Goal: Task Accomplishment & Management: Complete application form

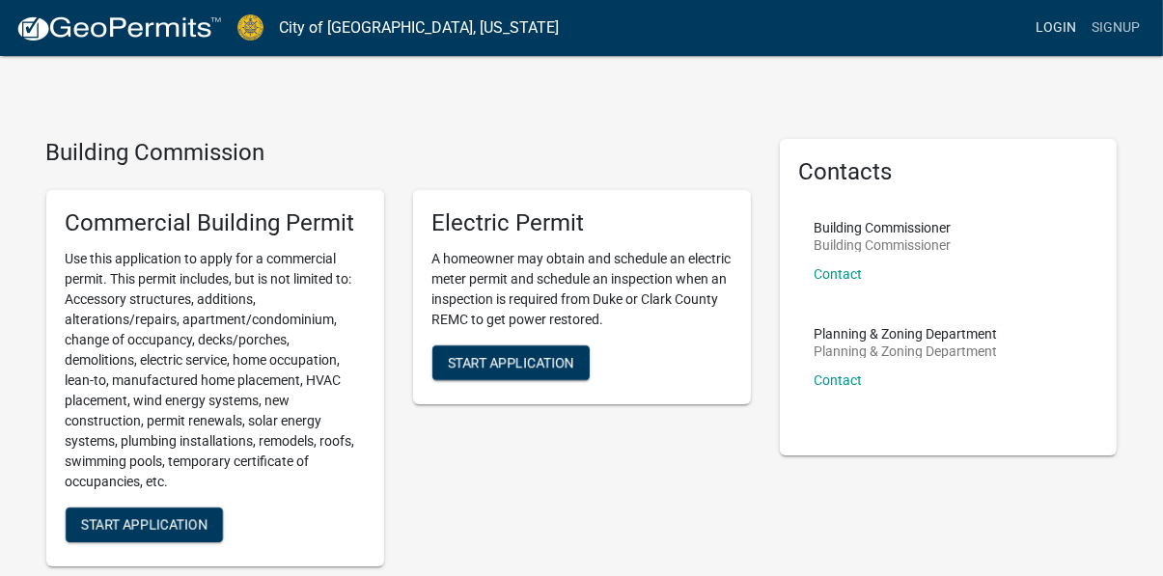
click at [1047, 22] on link "Login" at bounding box center [1056, 28] width 56 height 37
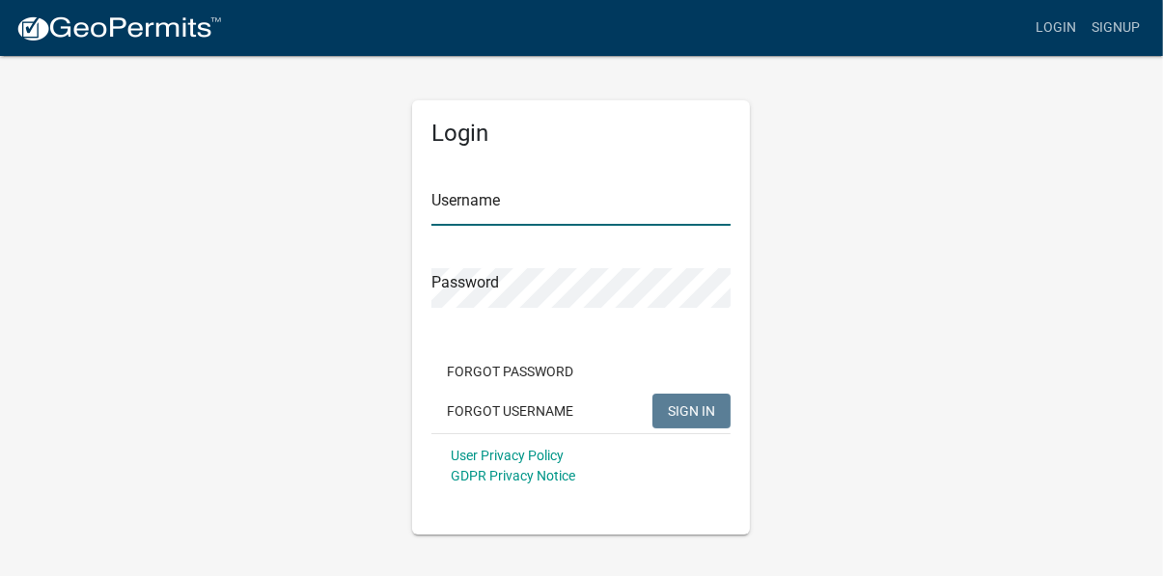
click at [509, 203] on input "Username" at bounding box center [580, 206] width 299 height 40
click at [506, 194] on input "Username" at bounding box center [580, 206] width 299 height 40
type input "j"
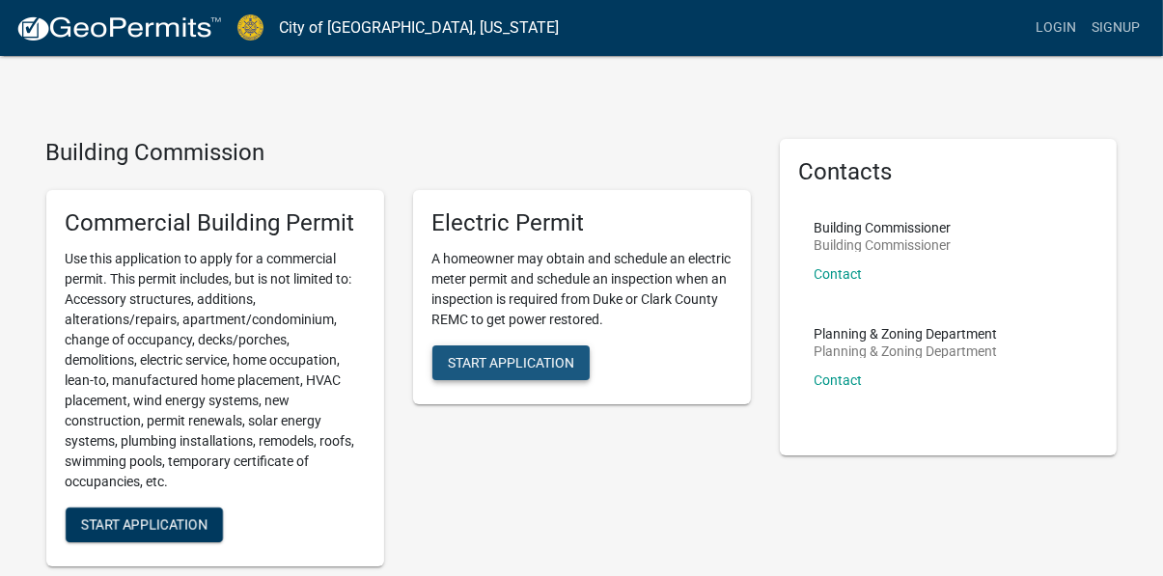
click at [462, 358] on span "Start Application" at bounding box center [511, 361] width 126 height 15
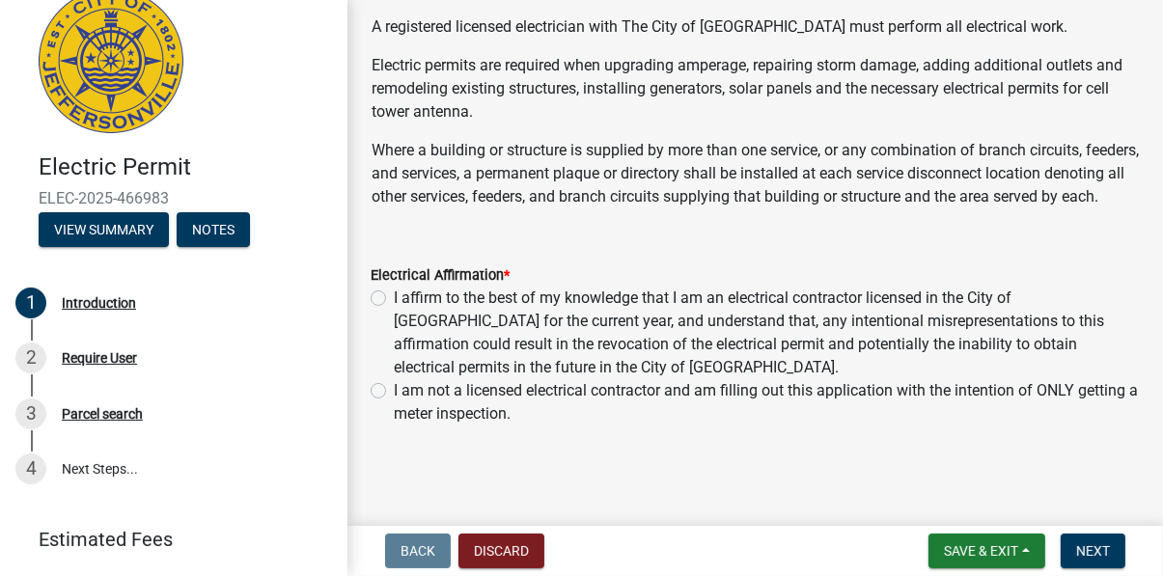
scroll to position [116, 0]
click at [493, 560] on button "Discard" at bounding box center [501, 551] width 86 height 35
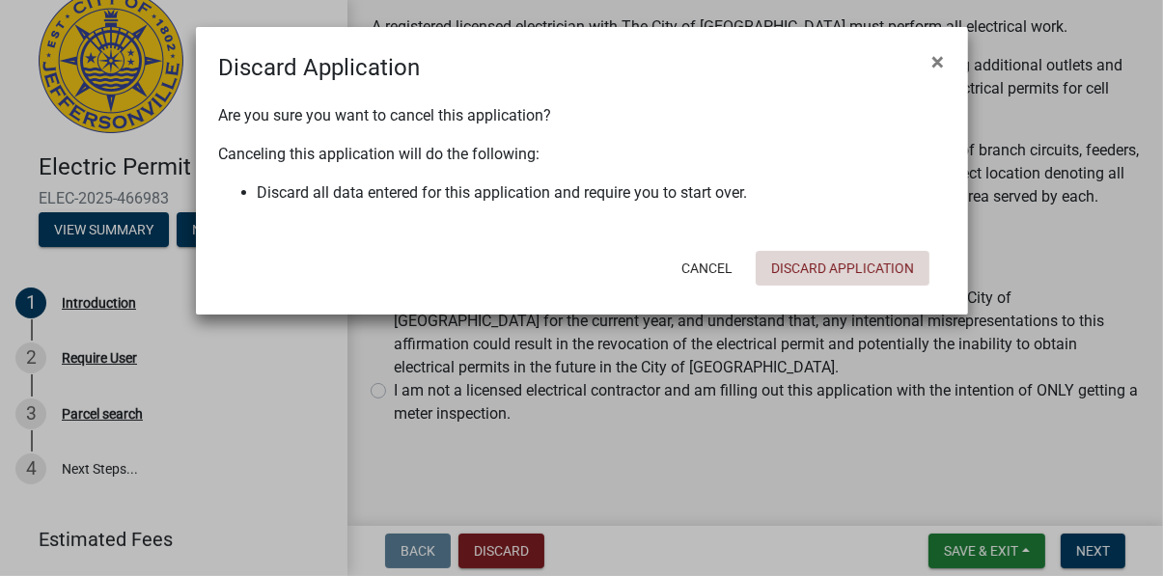
click at [820, 265] on button "Discard Application" at bounding box center [843, 268] width 174 height 35
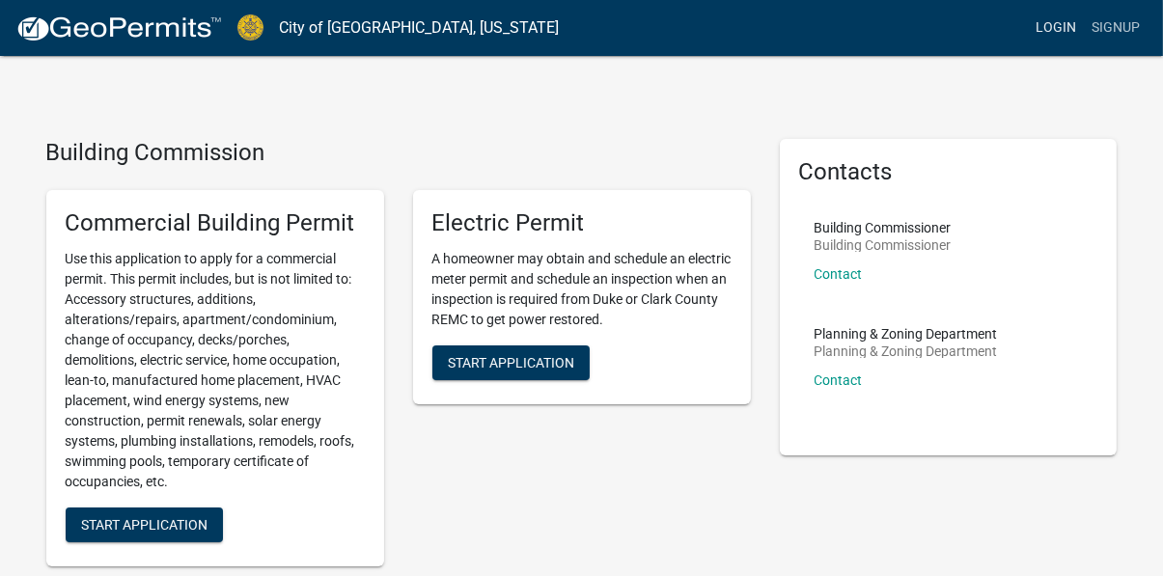
click at [1054, 29] on link "Login" at bounding box center [1056, 28] width 56 height 37
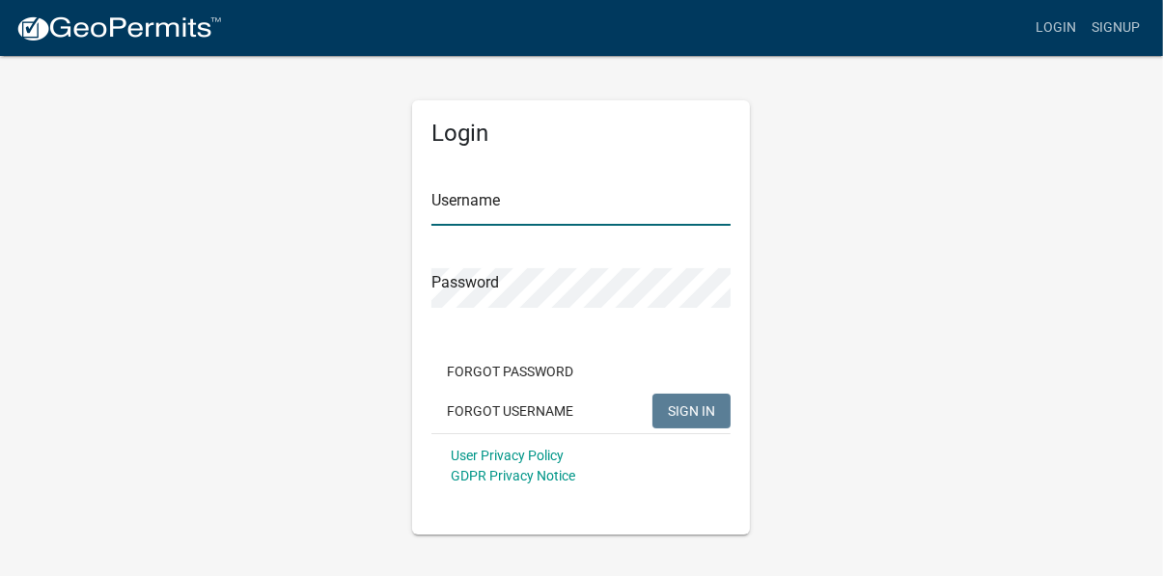
click at [497, 216] on input "Username" at bounding box center [580, 206] width 299 height 40
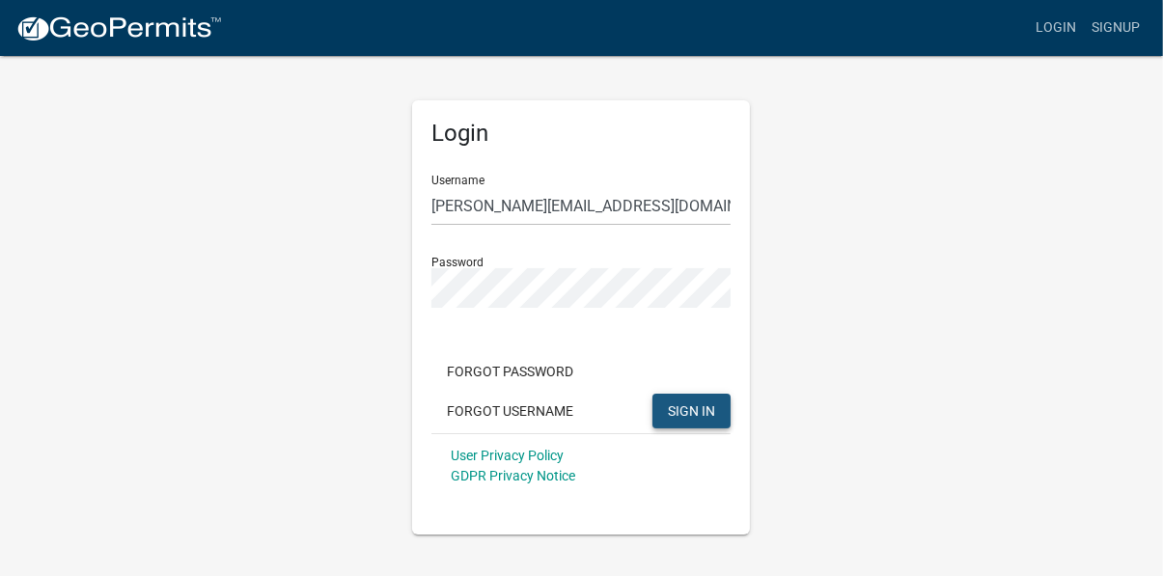
click at [678, 402] on span "SIGN IN" at bounding box center [691, 409] width 47 height 15
click at [662, 201] on input "[PERSON_NAME][EMAIL_ADDRESS][DOMAIN_NAME]" at bounding box center [580, 206] width 299 height 40
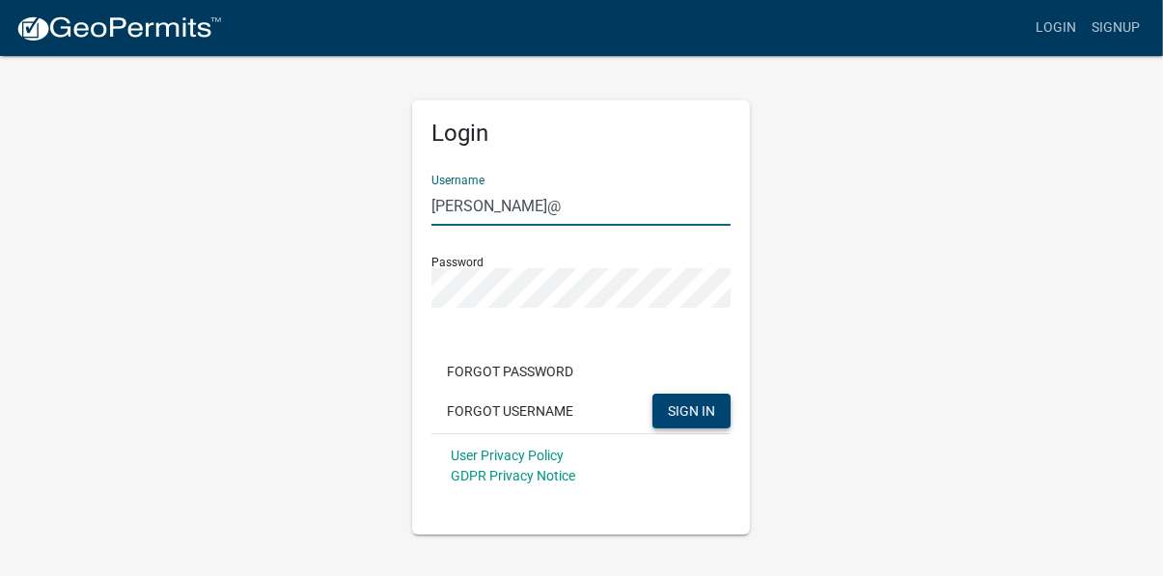
type input "jim_the_electrician"
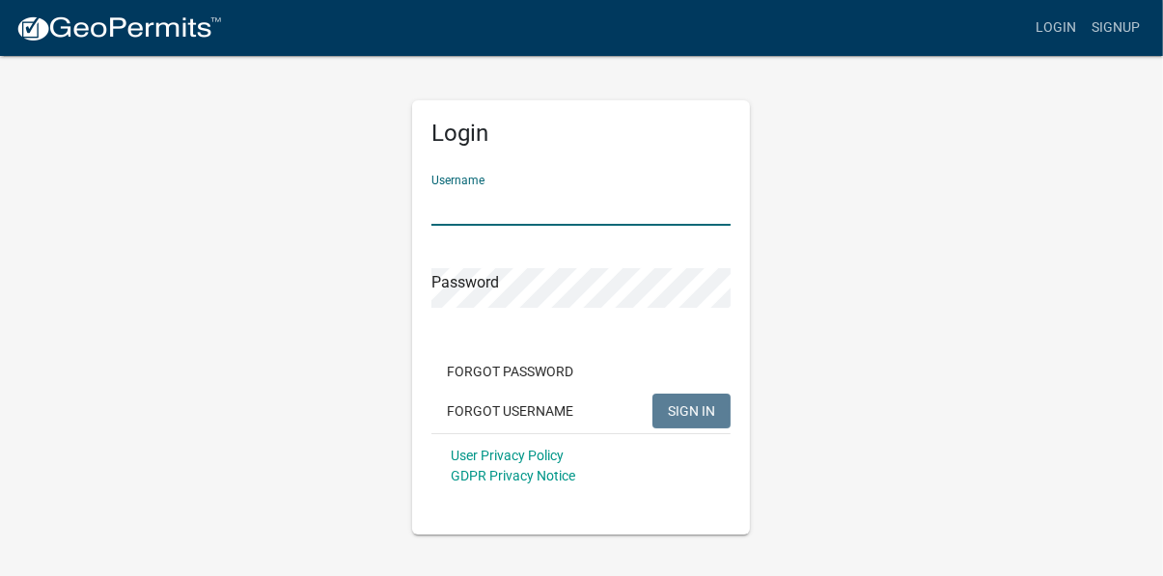
click at [502, 206] on input "Username" at bounding box center [580, 206] width 299 height 40
click at [492, 413] on button "Forgot Username" at bounding box center [509, 411] width 157 height 35
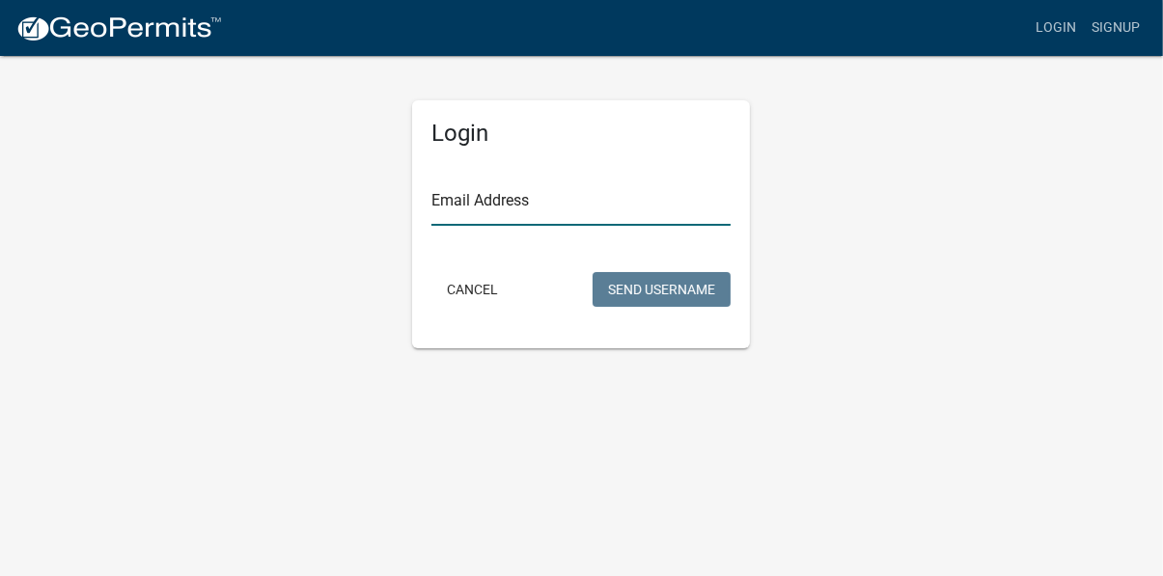
click at [495, 204] on input "Email Address" at bounding box center [580, 206] width 299 height 40
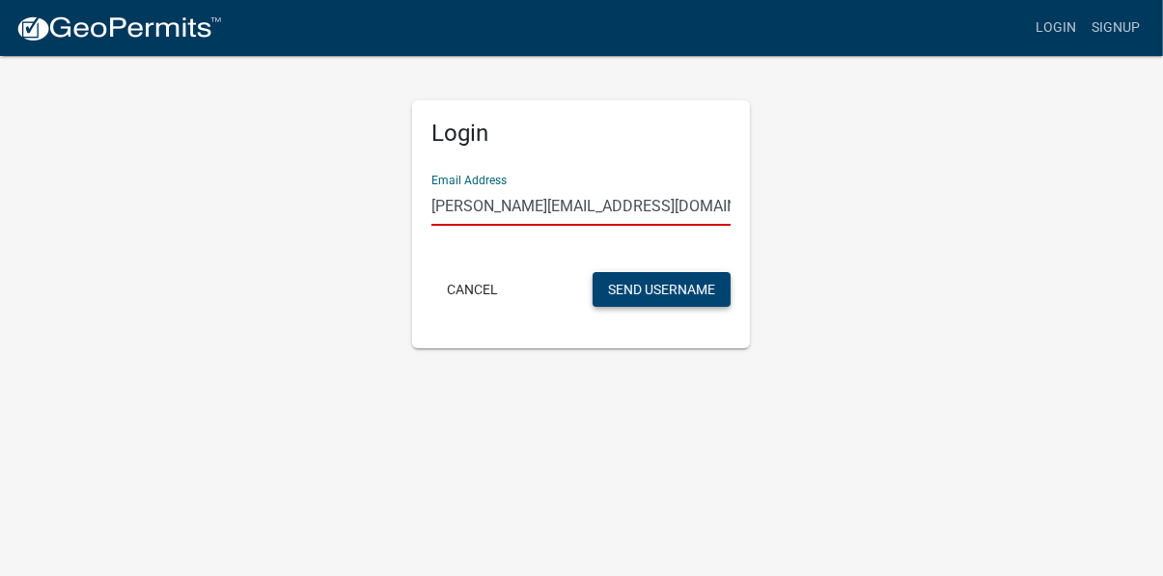
type input "jim_the_electrician@yahoo.com"
click at [637, 294] on button "Send Username" at bounding box center [662, 289] width 138 height 35
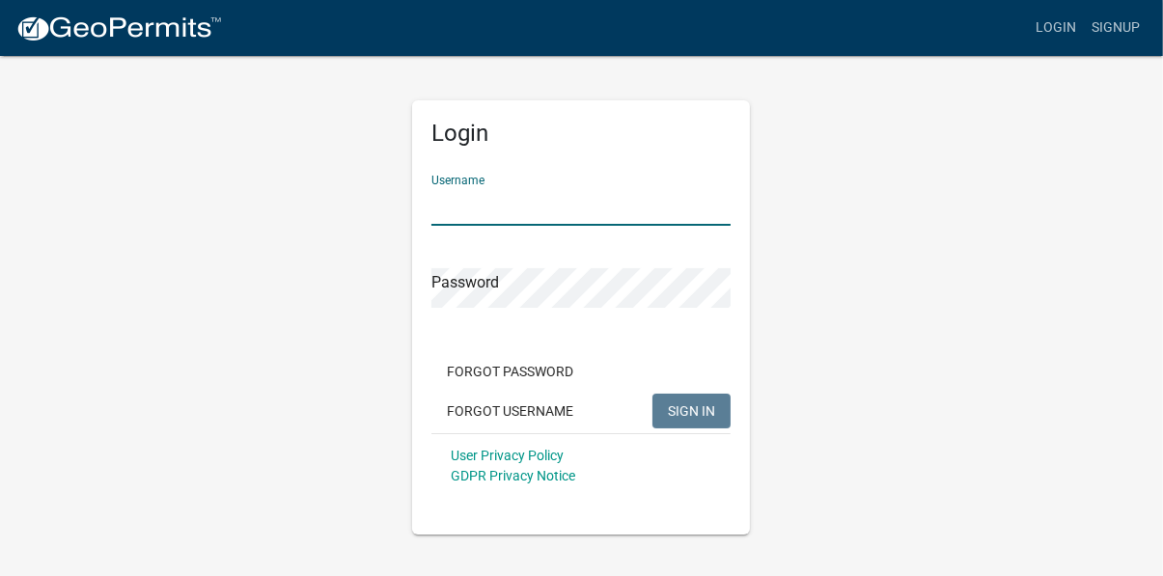
click at [493, 215] on input "Username" at bounding box center [580, 206] width 299 height 40
drag, startPoint x: 493, startPoint y: 216, endPoint x: 138, endPoint y: 377, distance: 390.0
type input "Greenlight Electric"
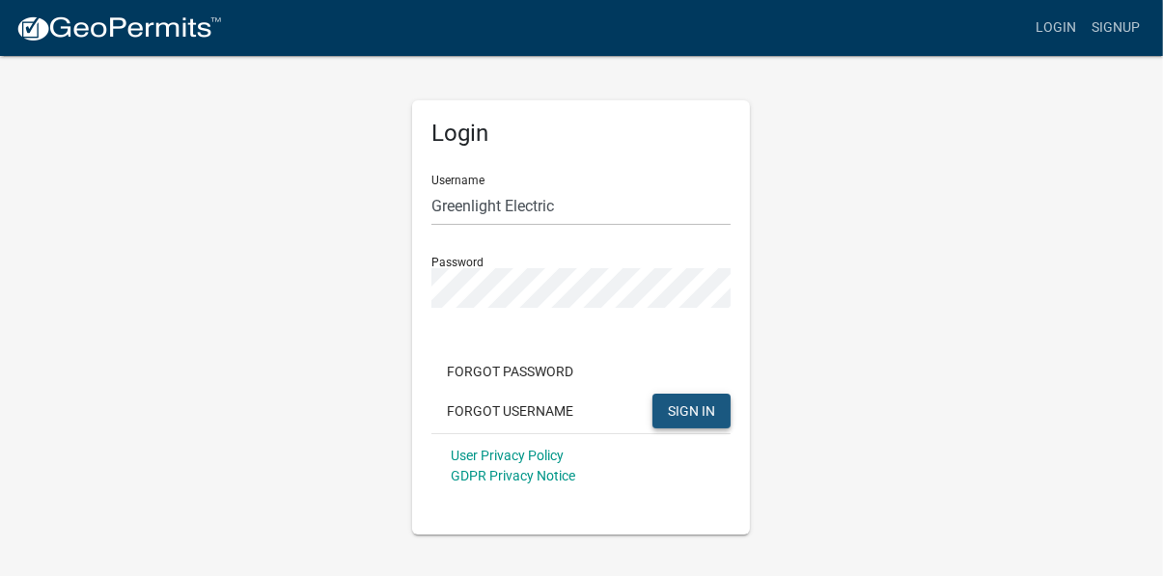
click at [682, 413] on span "SIGN IN" at bounding box center [691, 409] width 47 height 15
click at [691, 413] on span "SIGN IN" at bounding box center [691, 409] width 47 height 15
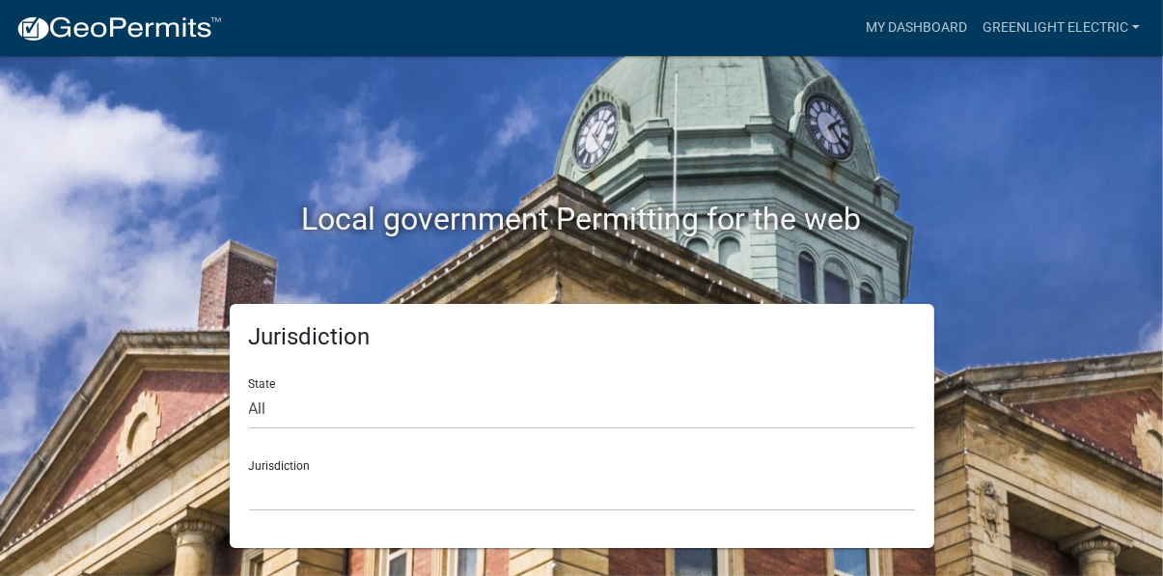
click at [290, 469] on div "Jurisdiction Custer County, Colorado Cook County, Georgia Crawford County, Geor…" at bounding box center [582, 478] width 666 height 67
click at [283, 493] on select "Custer County, Colorado Cook County, Georgia Crawford County, Georgia Gilmer Co…" at bounding box center [582, 492] width 666 height 40
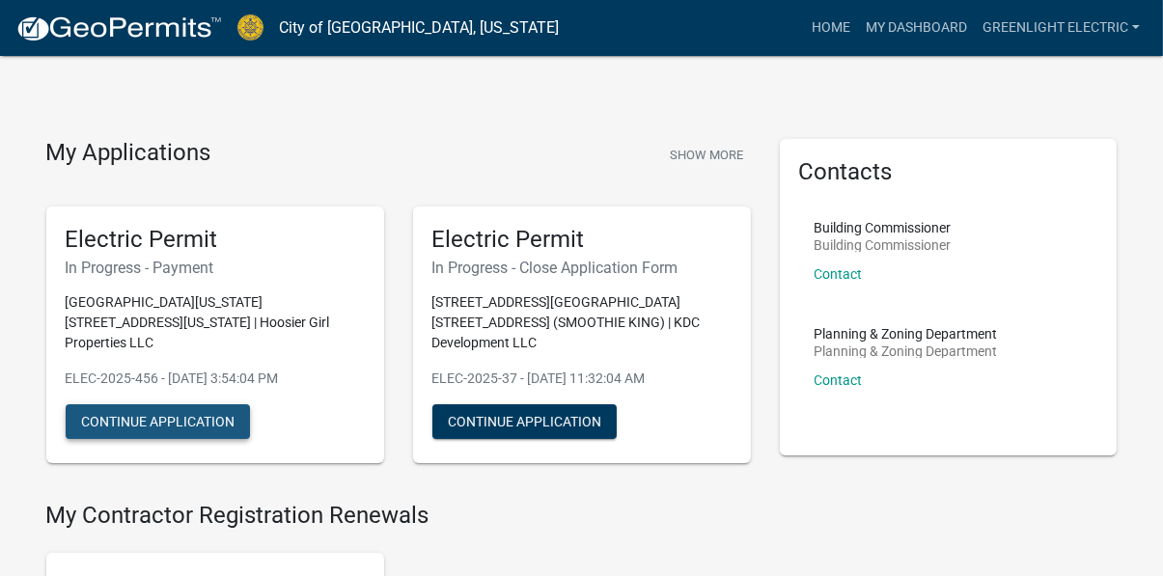
click at [183, 404] on button "Continue Application" at bounding box center [158, 421] width 184 height 35
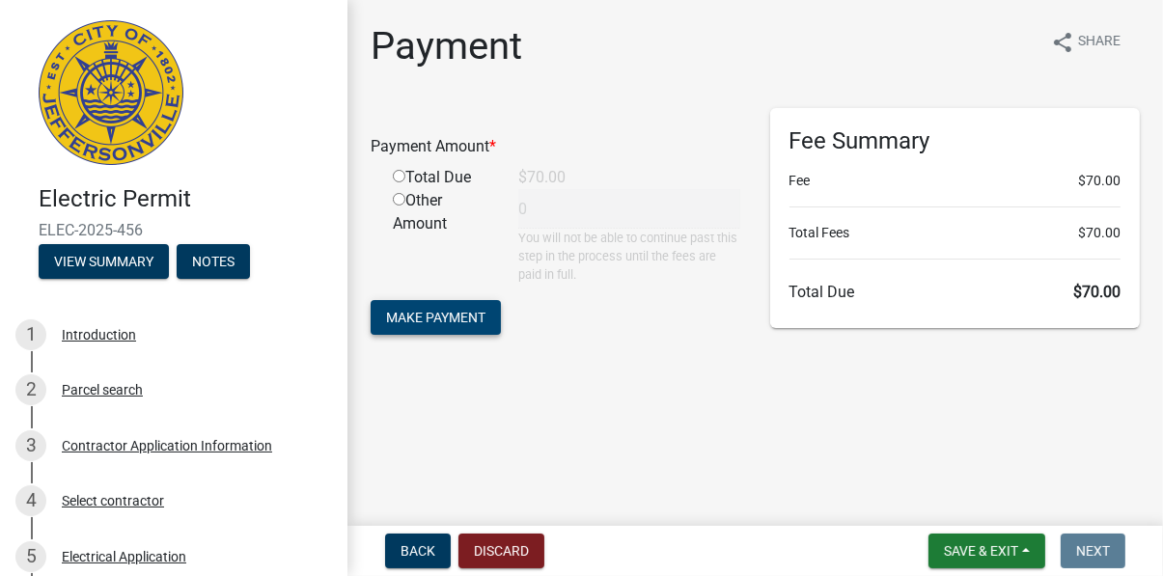
click at [411, 320] on span "Make Payment" at bounding box center [435, 316] width 99 height 15
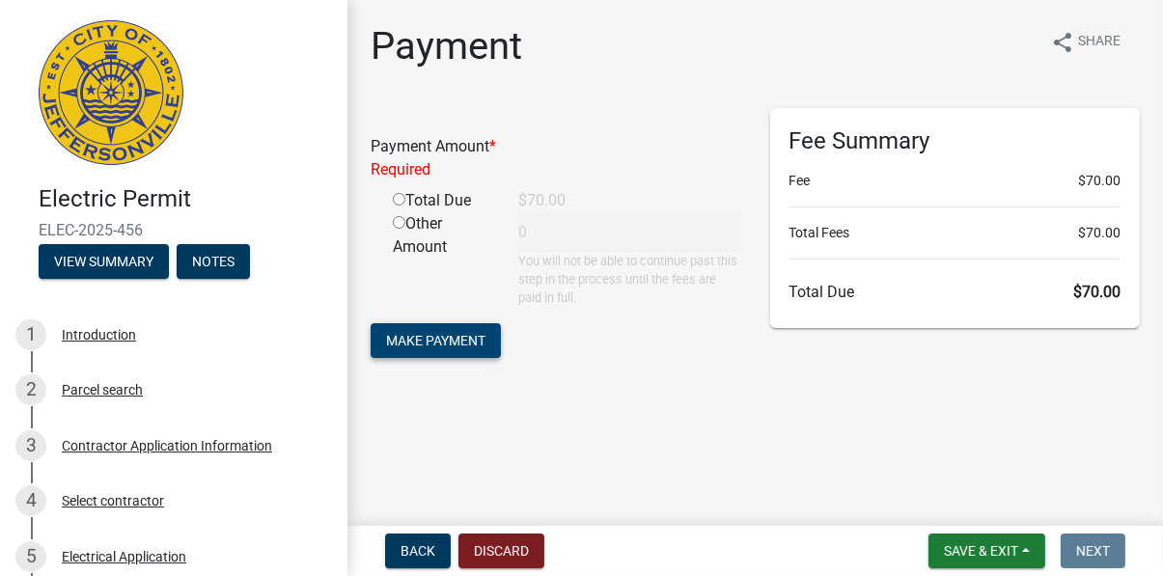
click at [442, 340] on span "Make Payment" at bounding box center [435, 339] width 99 height 15
click at [400, 198] on input "radio" at bounding box center [399, 199] width 13 height 13
radio input "true"
type input "70"
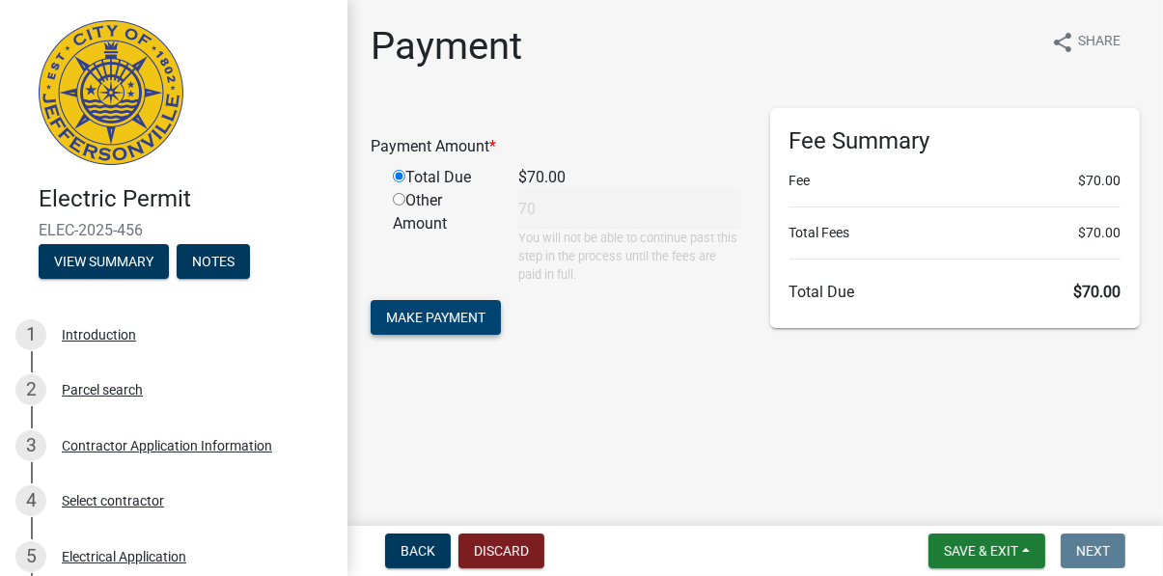
click at [454, 324] on span "Make Payment" at bounding box center [435, 316] width 99 height 15
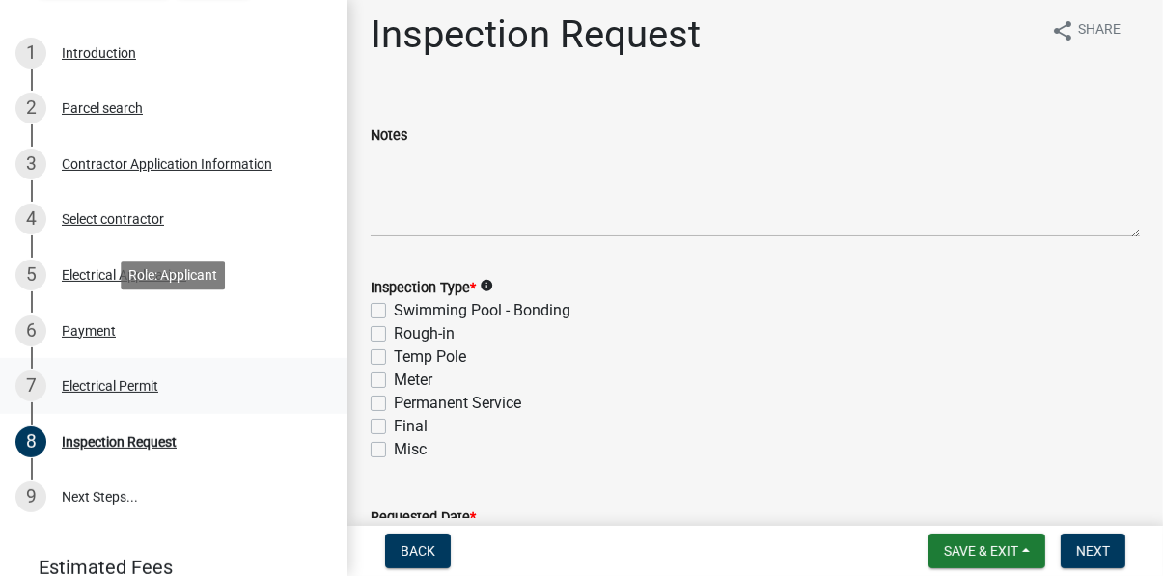
scroll to position [339, 0]
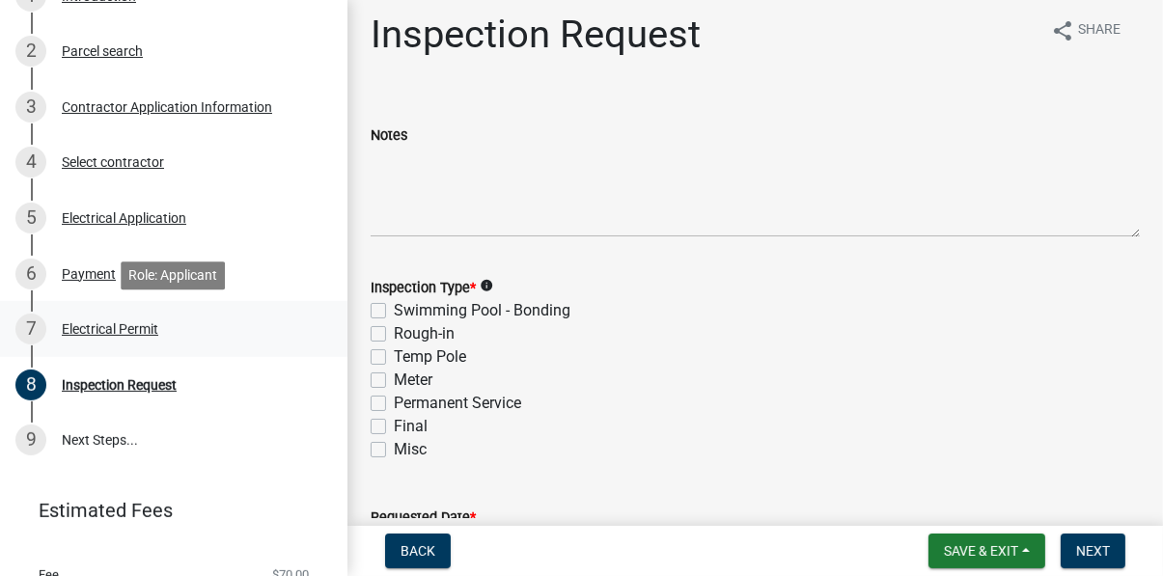
click at [99, 331] on div "Electrical Permit" at bounding box center [110, 329] width 97 height 14
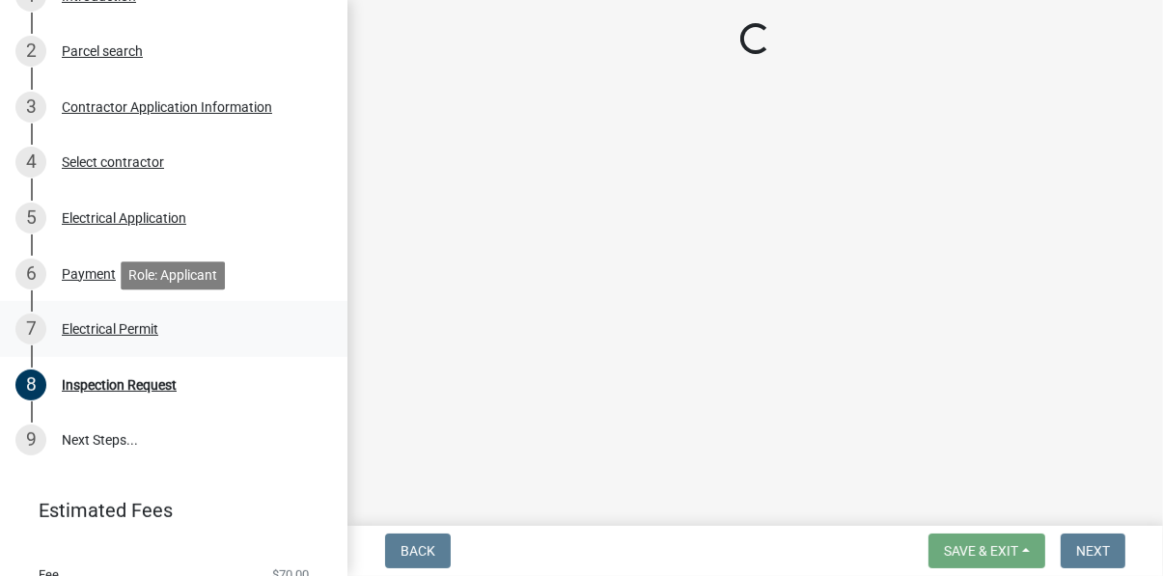
scroll to position [0, 0]
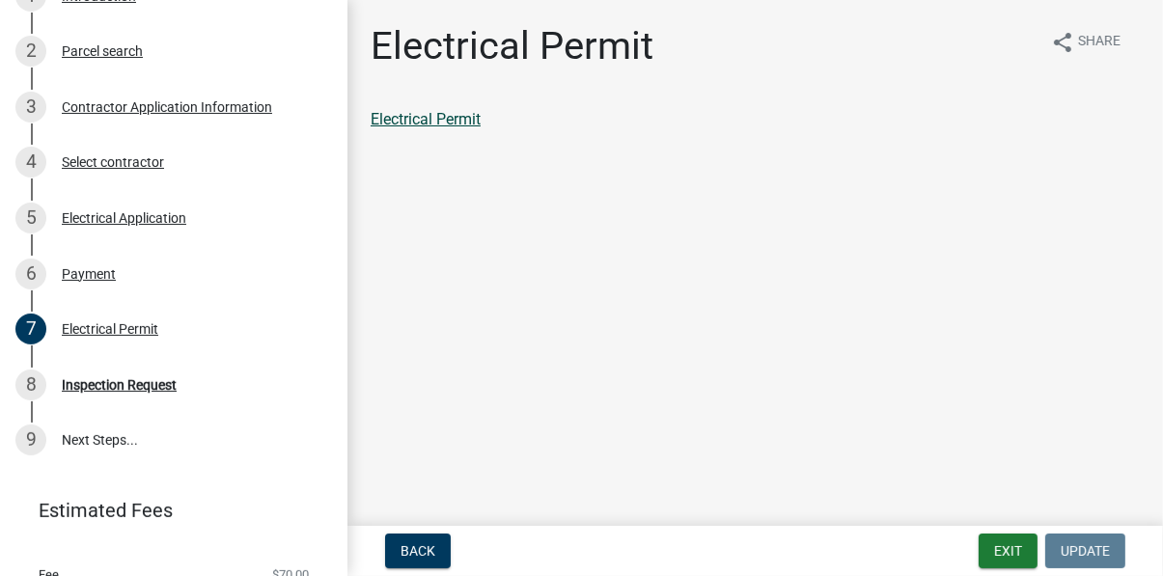
click at [429, 119] on link "Electrical Permit" at bounding box center [426, 119] width 110 height 18
